Goal: Task Accomplishment & Management: Complete application form

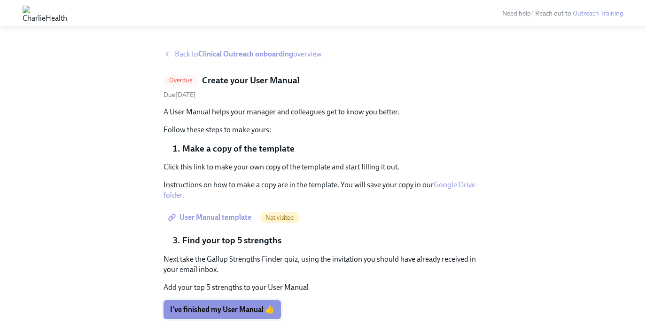
click at [210, 306] on span "I've finished my User Manual 👍" at bounding box center [222, 309] width 104 height 9
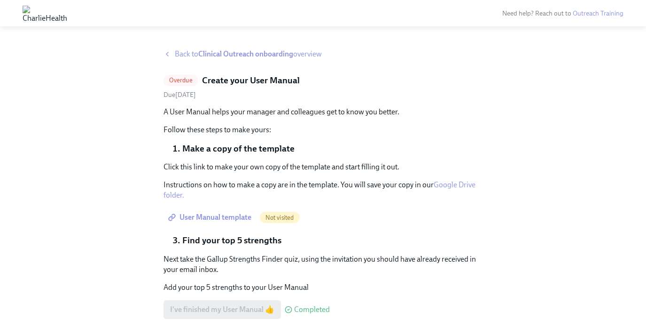
click at [196, 52] on span "Back to Clinical Outreach onboarding overview" at bounding box center [248, 54] width 147 height 10
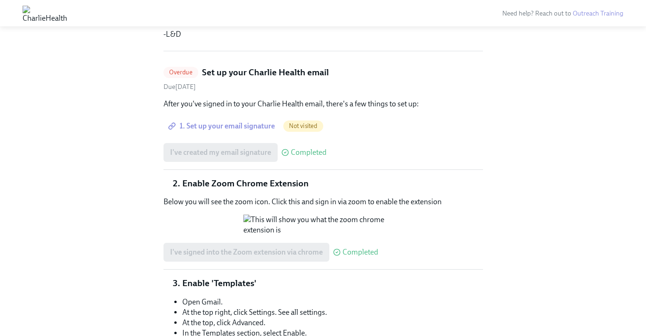
scroll to position [246, 0]
click at [178, 72] on span "Overdue" at bounding box center [181, 71] width 35 height 7
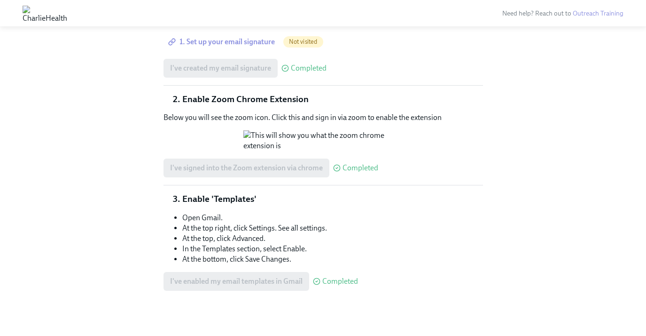
click at [148, 184] on div "Back to Clinical Outreach onboarding overview Overdue Set up your Charlie Healt…" at bounding box center [323, 135] width 616 height 356
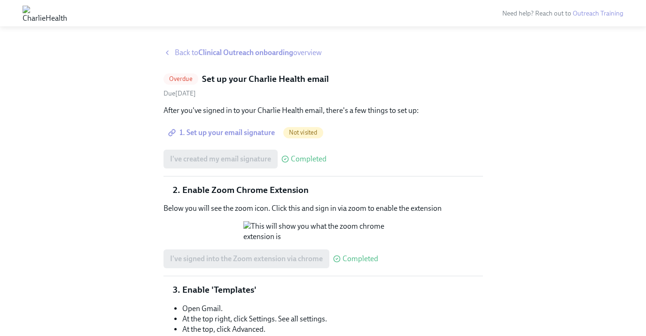
scroll to position [0, 0]
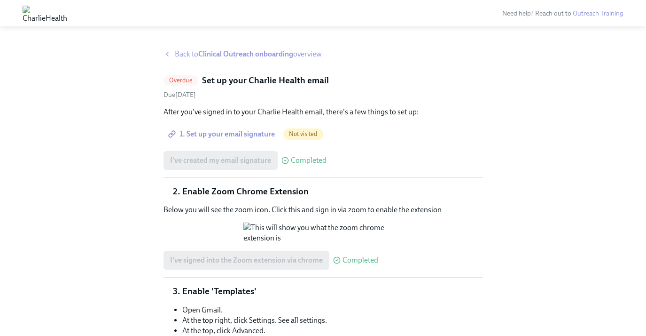
click at [193, 50] on span "Back to Clinical Outreach onboarding overview" at bounding box center [248, 54] width 147 height 10
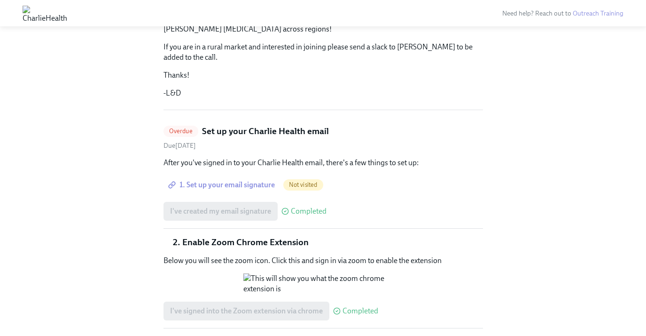
scroll to position [188, 0]
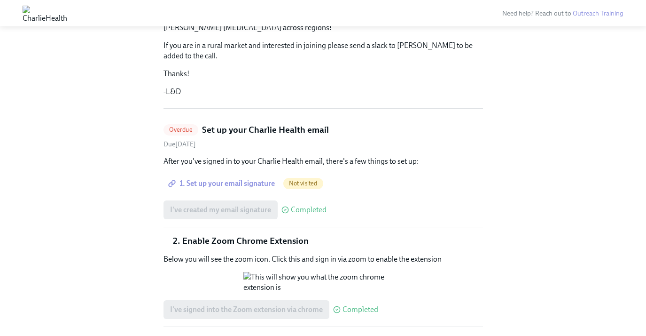
click at [221, 135] on link "Overdue Set up your Charlie Health email Due [DATE]" at bounding box center [324, 136] width 320 height 25
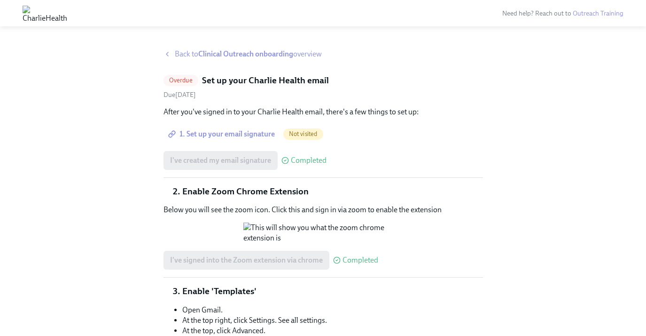
click at [181, 57] on span "Back to Clinical Outreach onboarding overview" at bounding box center [248, 54] width 147 height 10
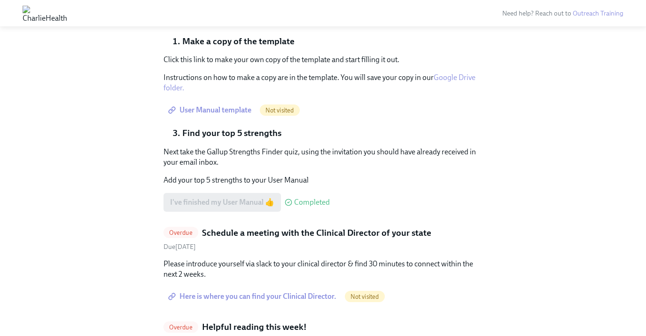
scroll to position [1981, 0]
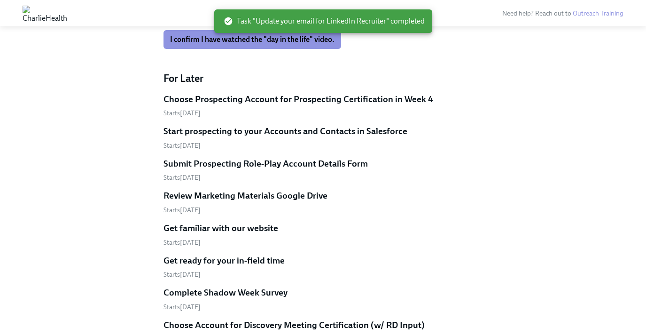
scroll to position [2570, 0]
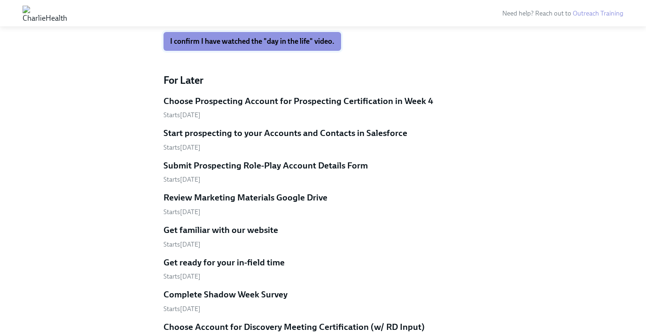
click at [214, 46] on span "I confirm I have watched the "day in the life" video." at bounding box center [252, 41] width 165 height 9
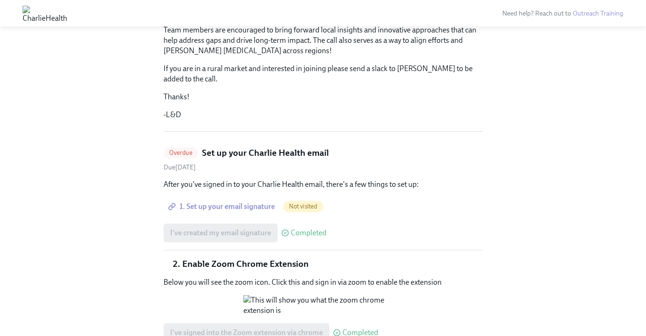
scroll to position [0, 0]
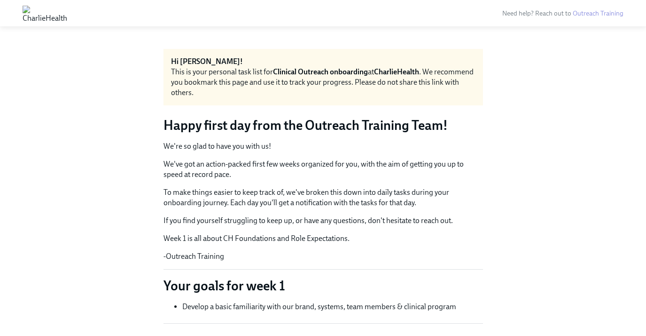
scroll to position [1724, 0]
